Goal: Information Seeking & Learning: Learn about a topic

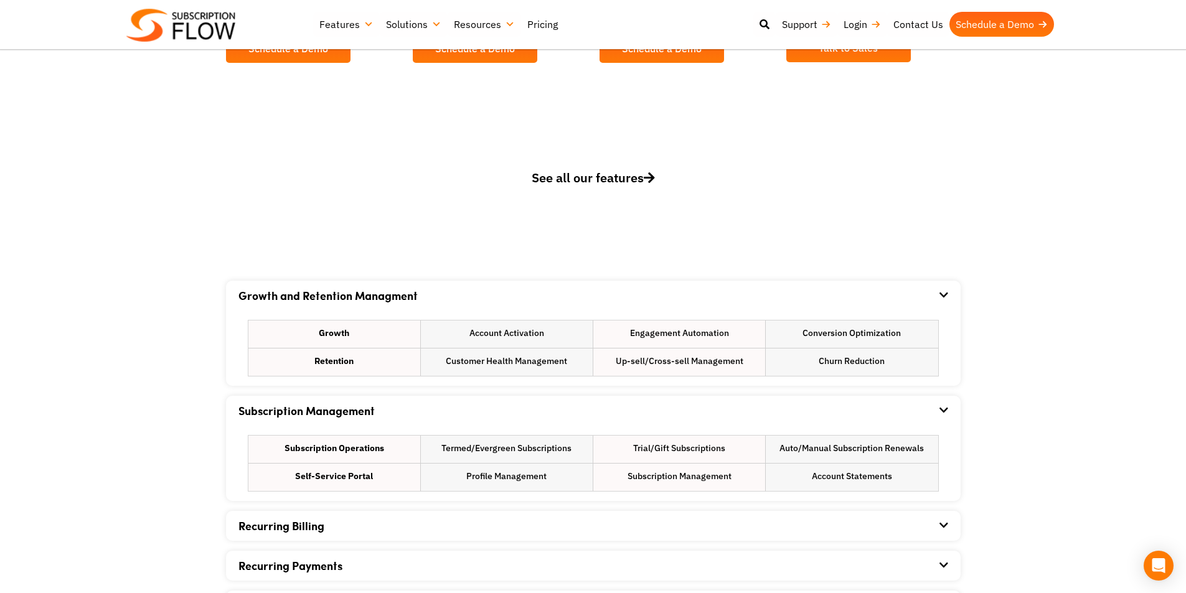
scroll to position [747, 0]
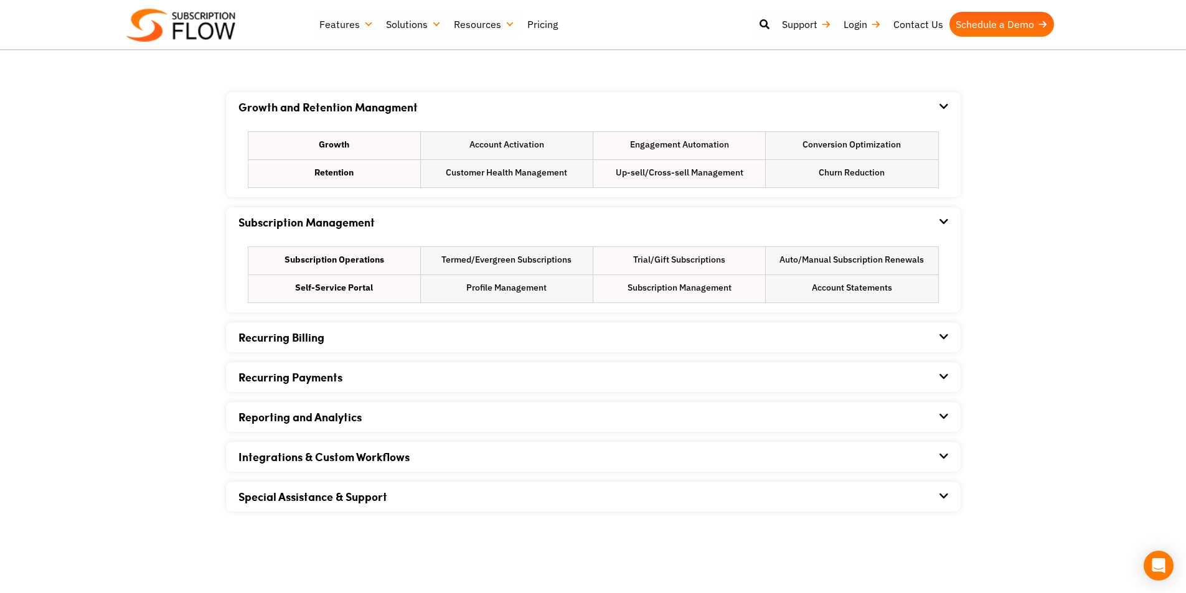
click at [935, 455] on div "Integrations & Custom Workflows" at bounding box center [593, 457] width 710 height 30
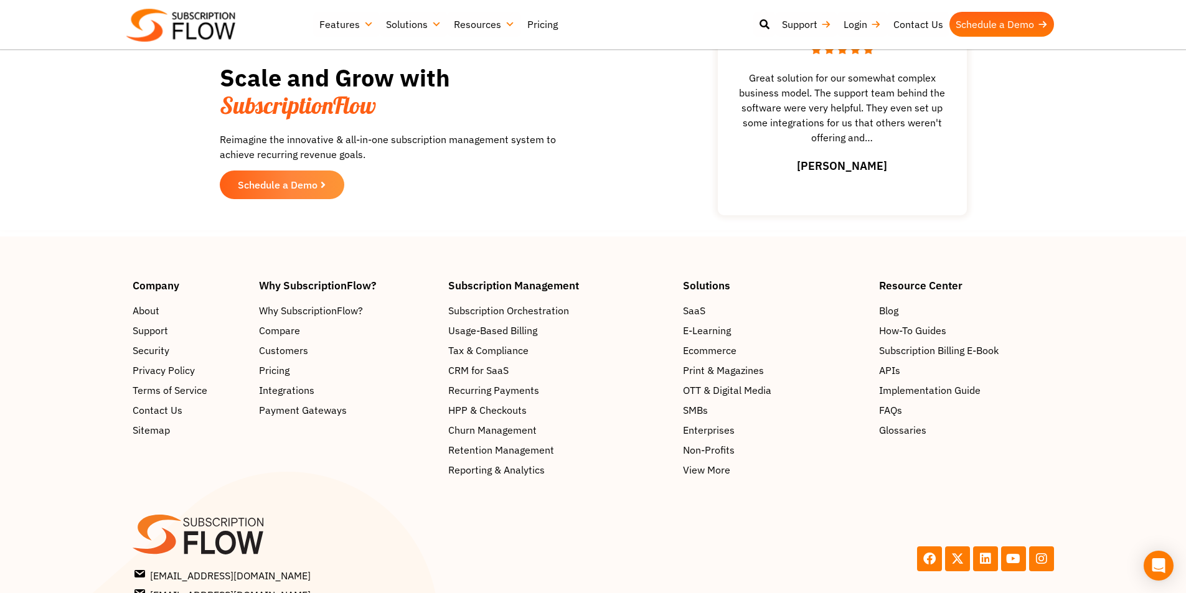
scroll to position [1971, 0]
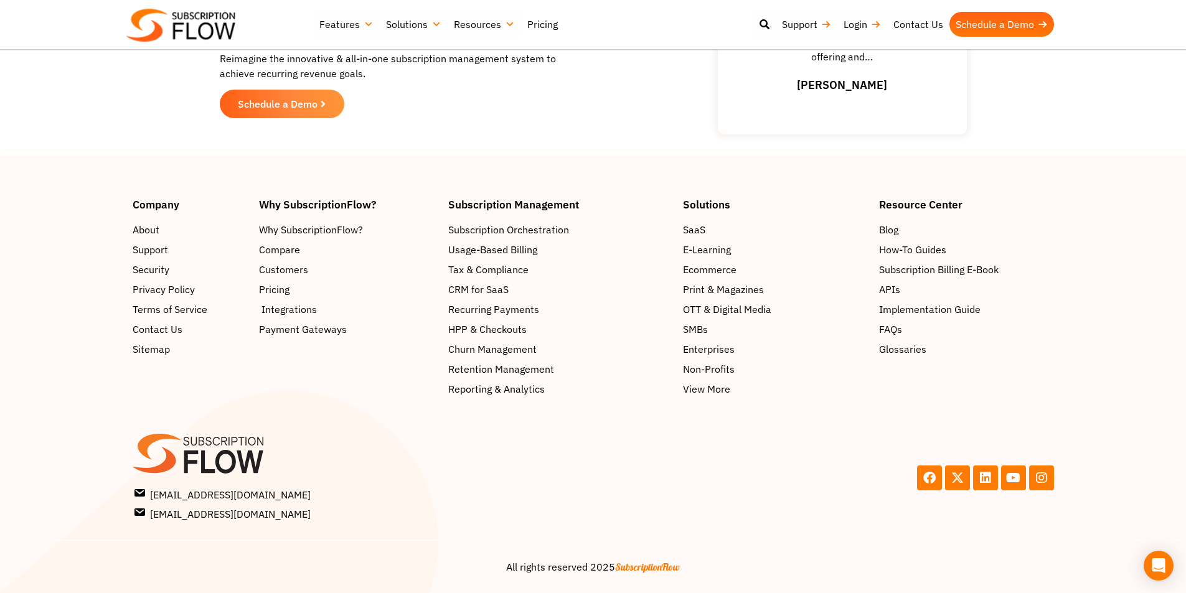
click at [268, 302] on span "Integrations" at bounding box center [289, 309] width 55 height 15
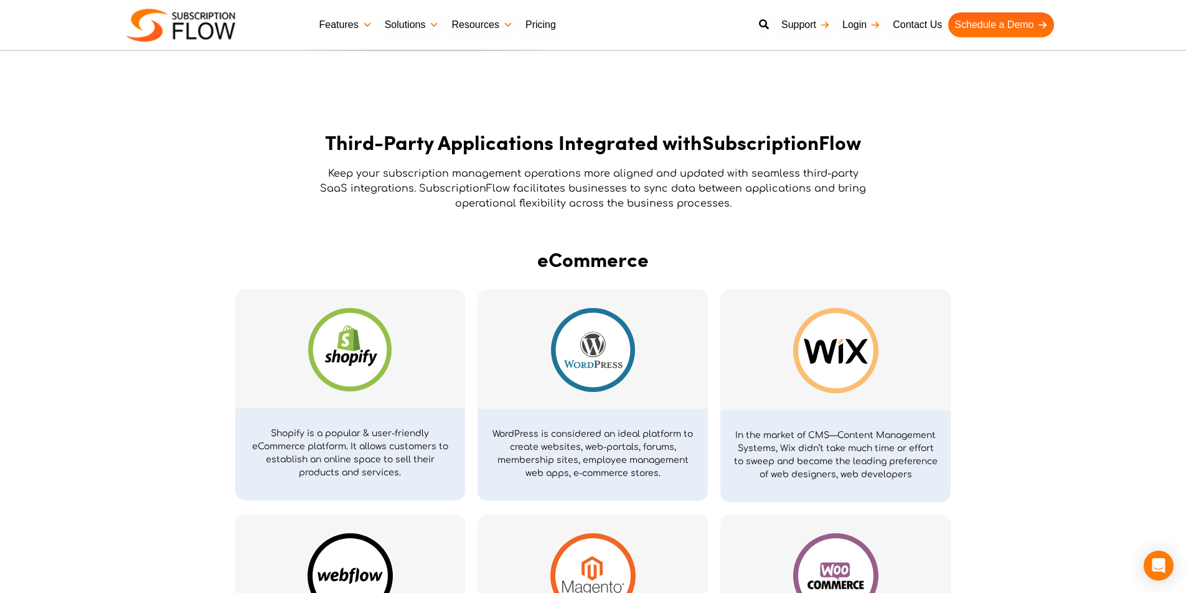
scroll to position [498, 0]
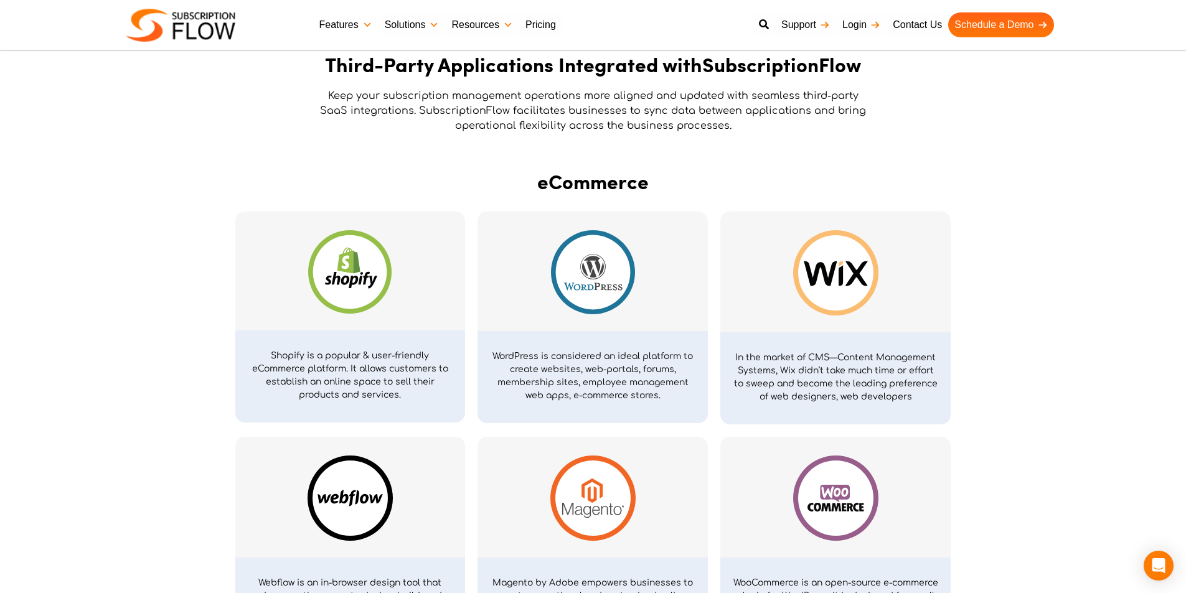
click at [578, 269] on img at bounding box center [593, 272] width 84 height 84
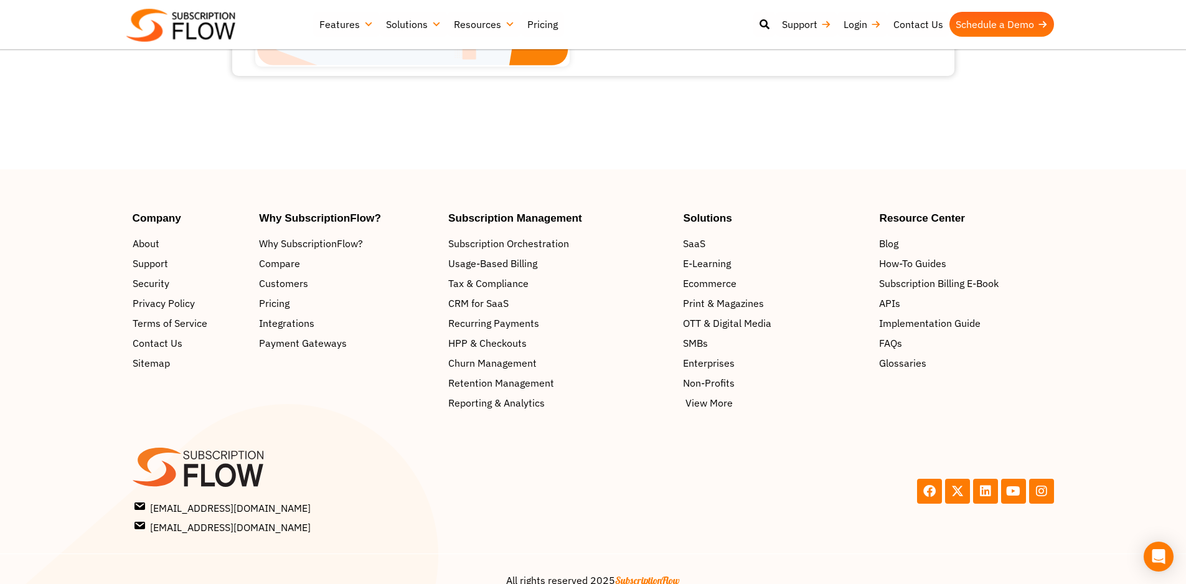
scroll to position [2489, 0]
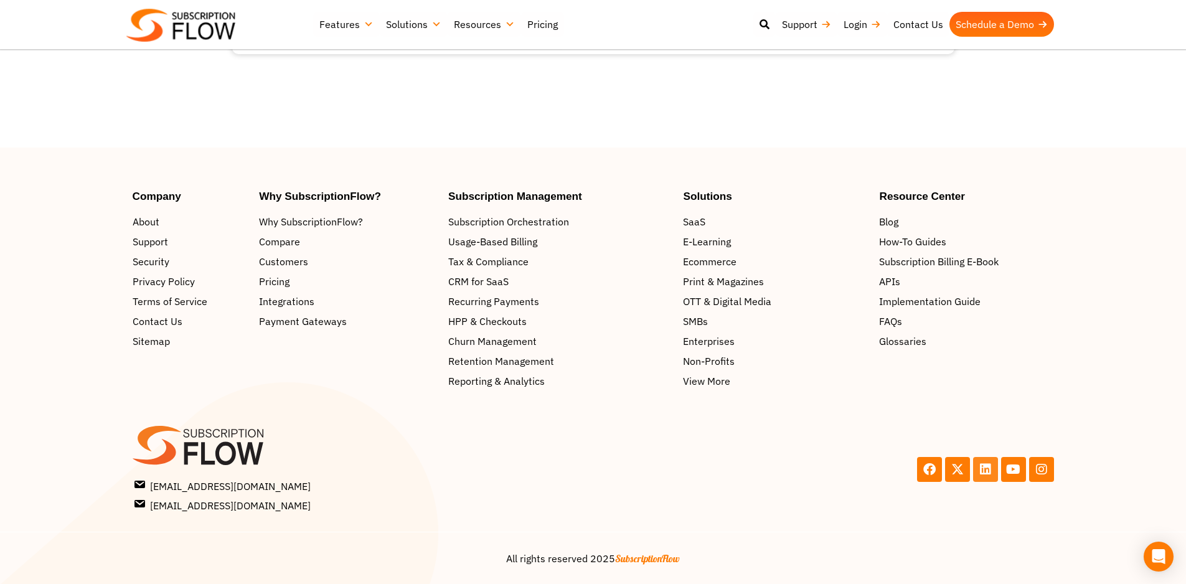
click at [988, 469] on icon at bounding box center [985, 469] width 12 height 12
